Goal: Task Accomplishment & Management: Complete application form

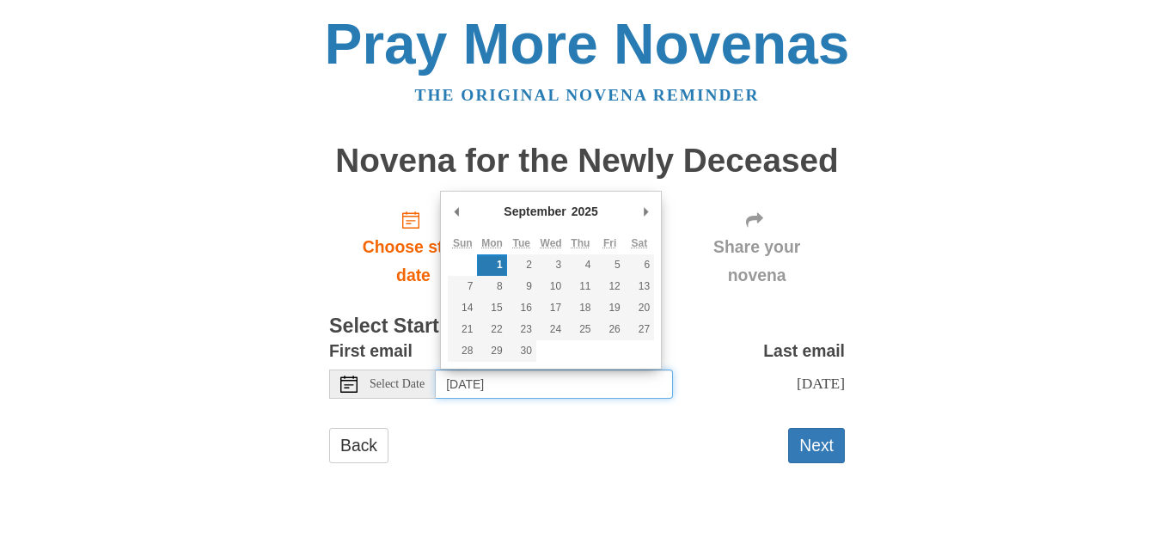
click at [502, 385] on input "Monday, September 1st" at bounding box center [554, 383] width 237 height 29
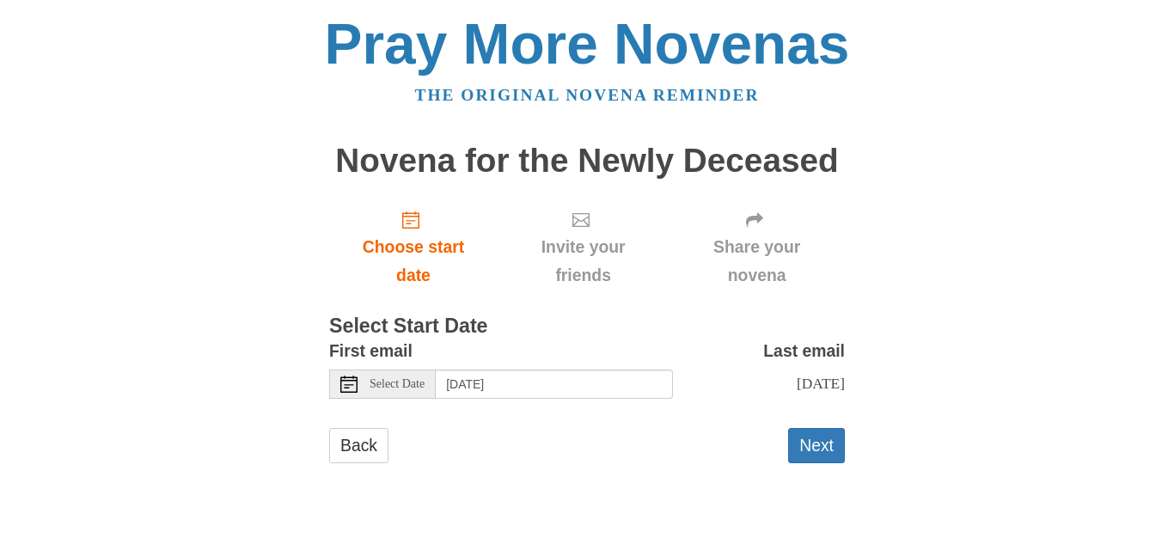
click at [396, 383] on span "Select Date" at bounding box center [396, 384] width 55 height 12
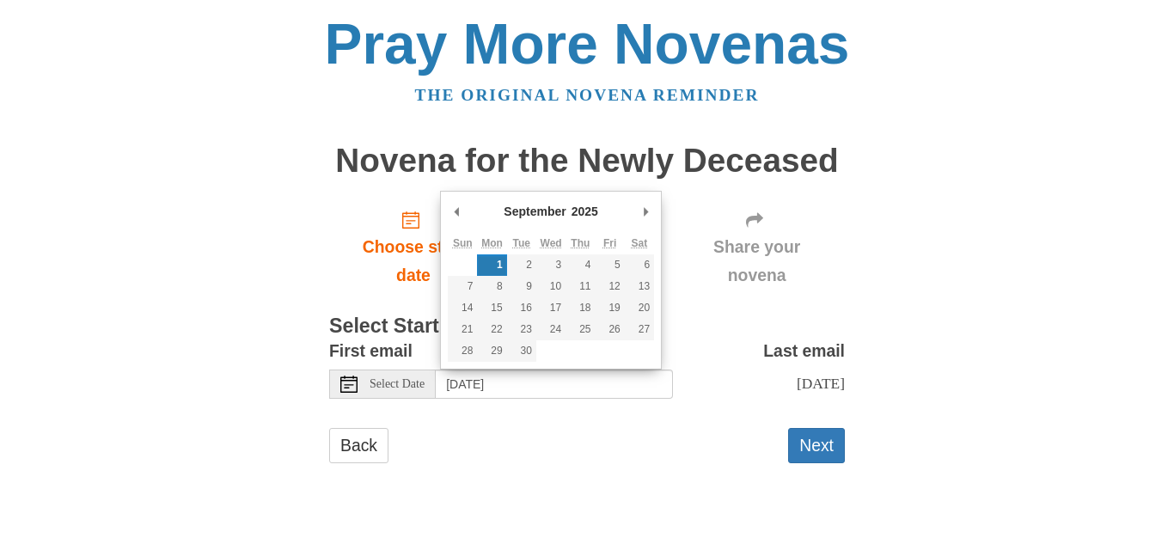
click at [229, 267] on div "Pray More Novenas The original novena reminder Novena for the Newly Deceased Ch…" at bounding box center [586, 256] width 1005 height 513
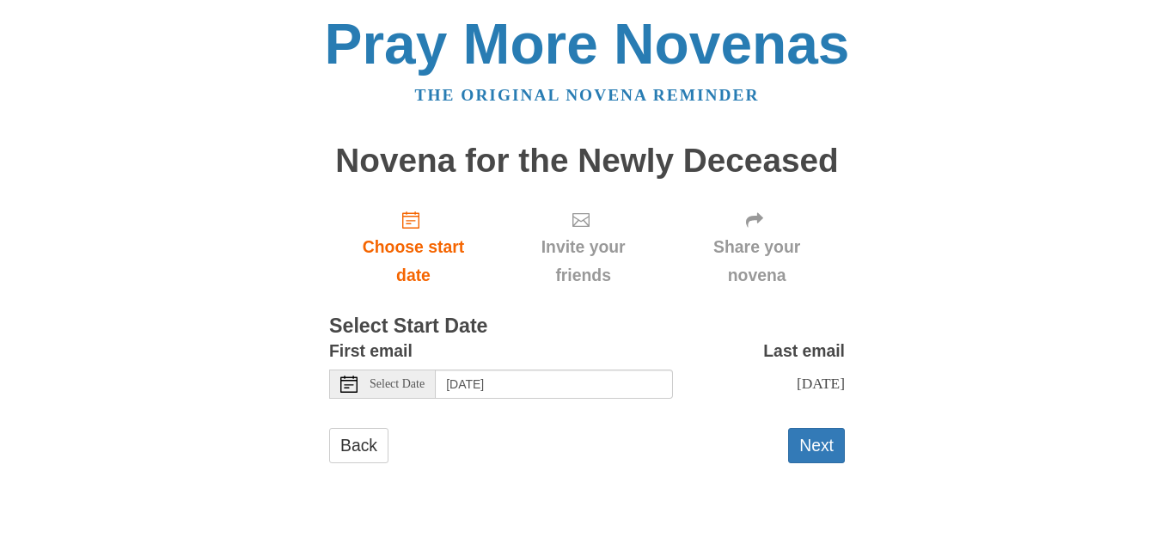
click at [394, 387] on span "Select Date" at bounding box center [396, 384] width 55 height 12
click at [814, 458] on button "Next" at bounding box center [816, 445] width 57 height 35
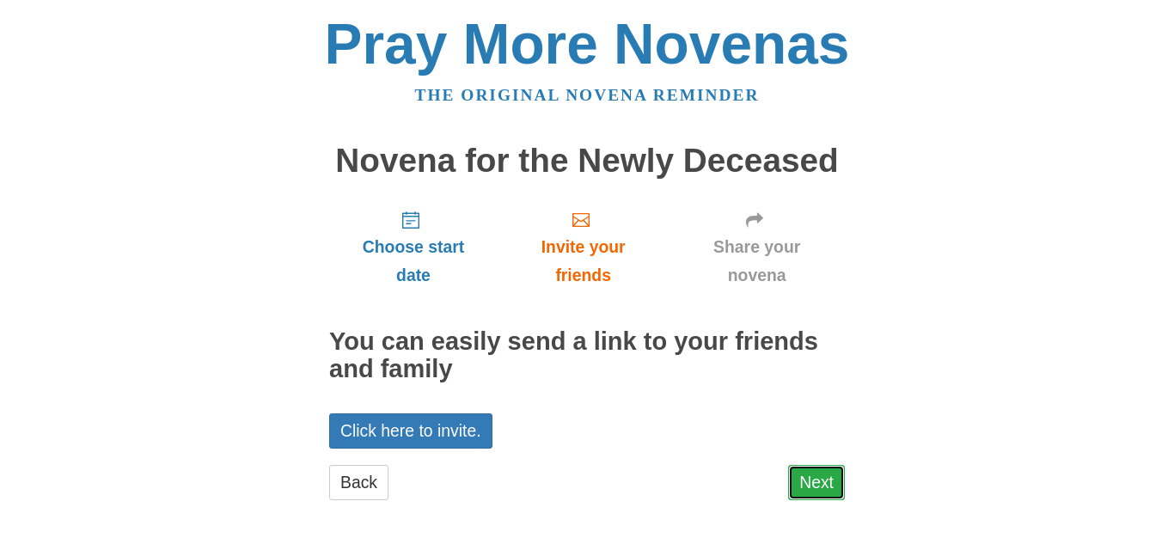
click at [816, 482] on link "Next" at bounding box center [816, 482] width 57 height 35
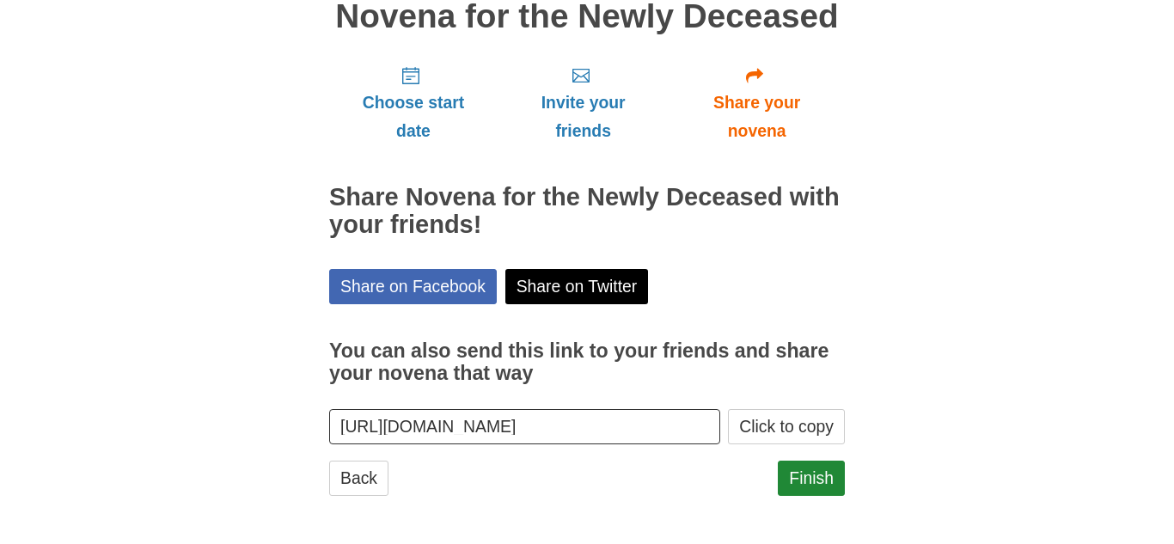
scroll to position [146, 0]
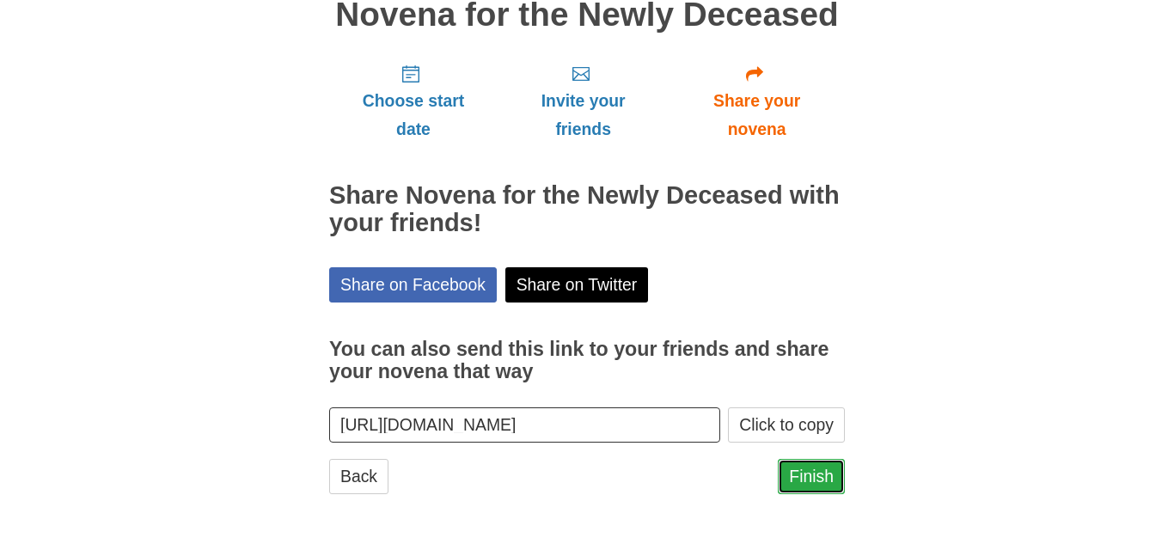
click at [807, 473] on link "Finish" at bounding box center [811, 476] width 67 height 35
